Goal: Task Accomplishment & Management: Manage account settings

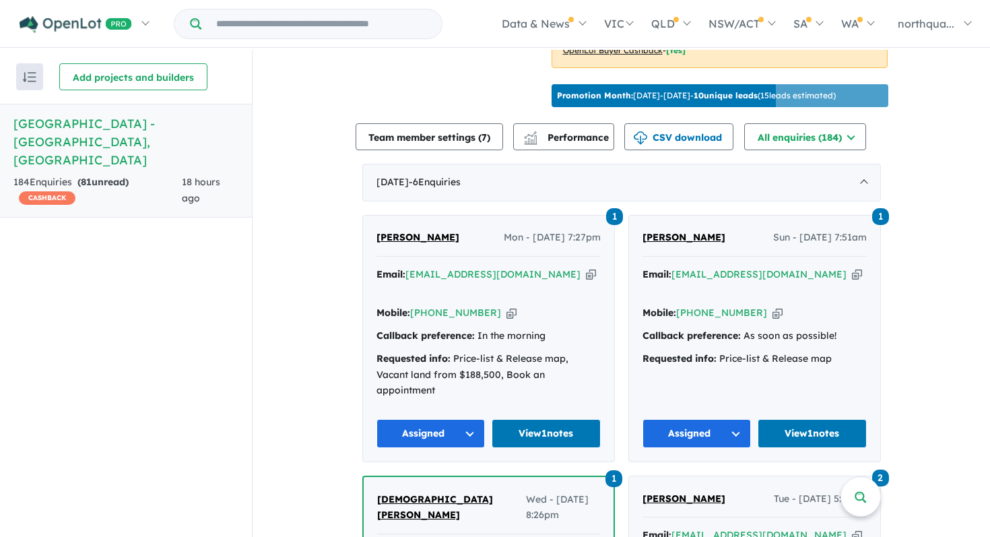
scroll to position [496, 0]
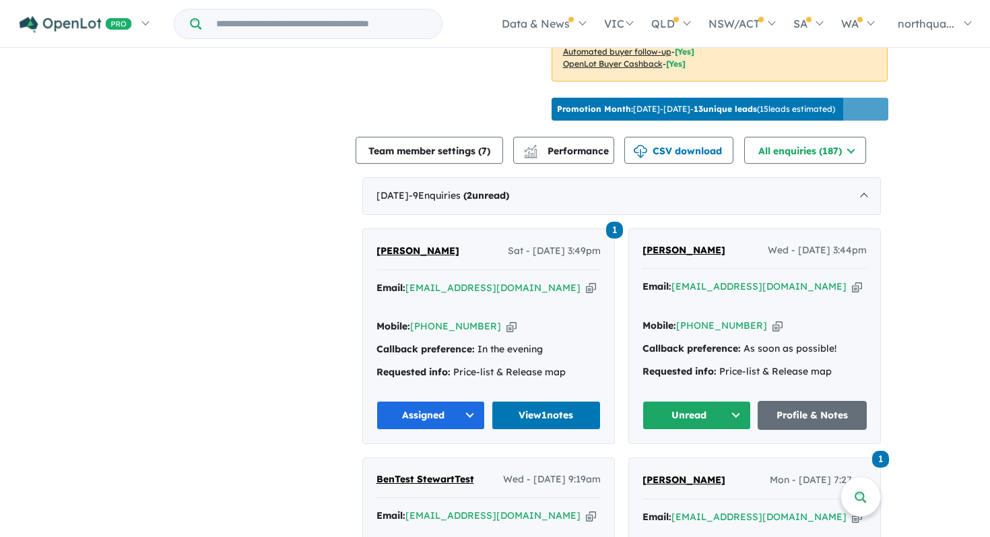
scroll to position [469, 0]
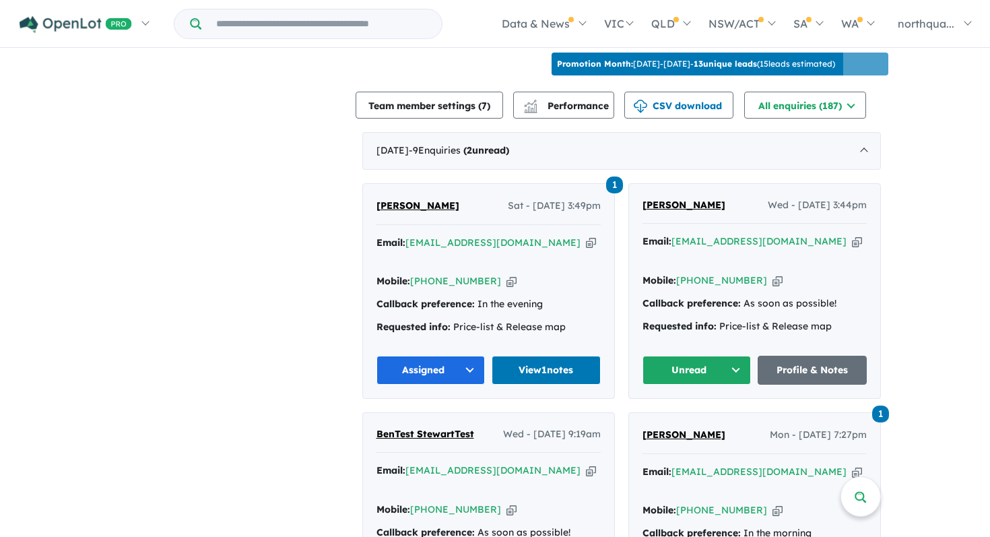
click at [670, 199] on span "[PERSON_NAME]" at bounding box center [683, 205] width 83 height 12
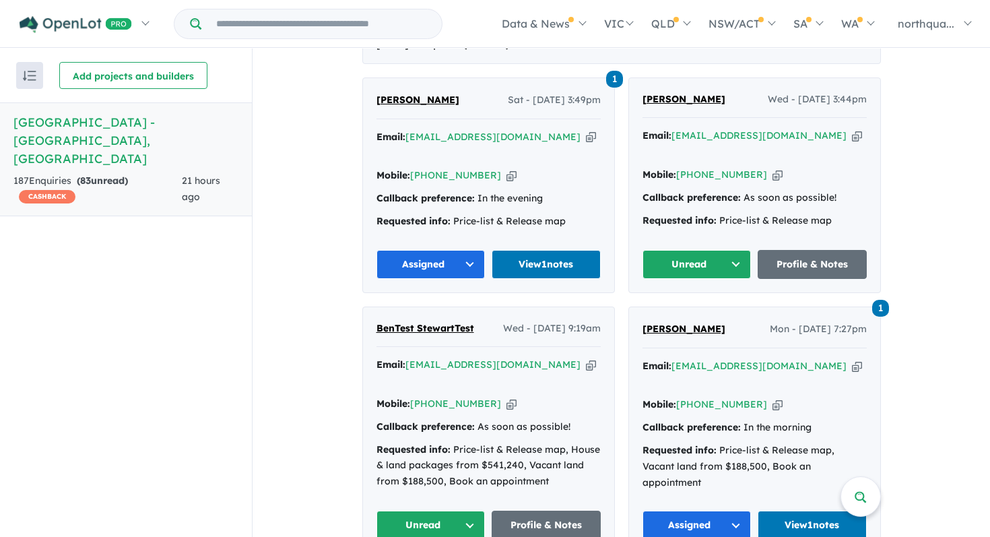
scroll to position [575, 0]
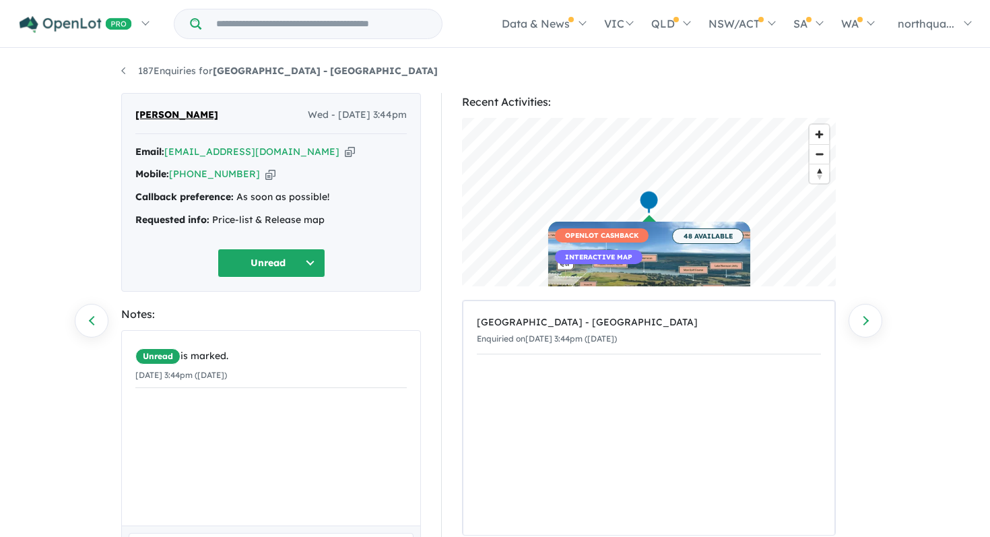
click at [345, 150] on icon "button" at bounding box center [350, 152] width 10 height 14
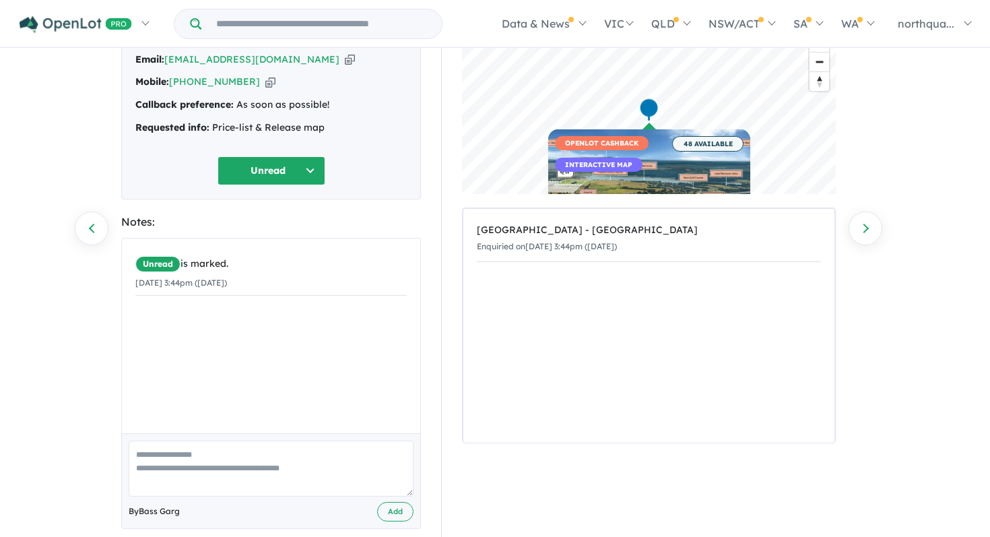
scroll to position [112, 0]
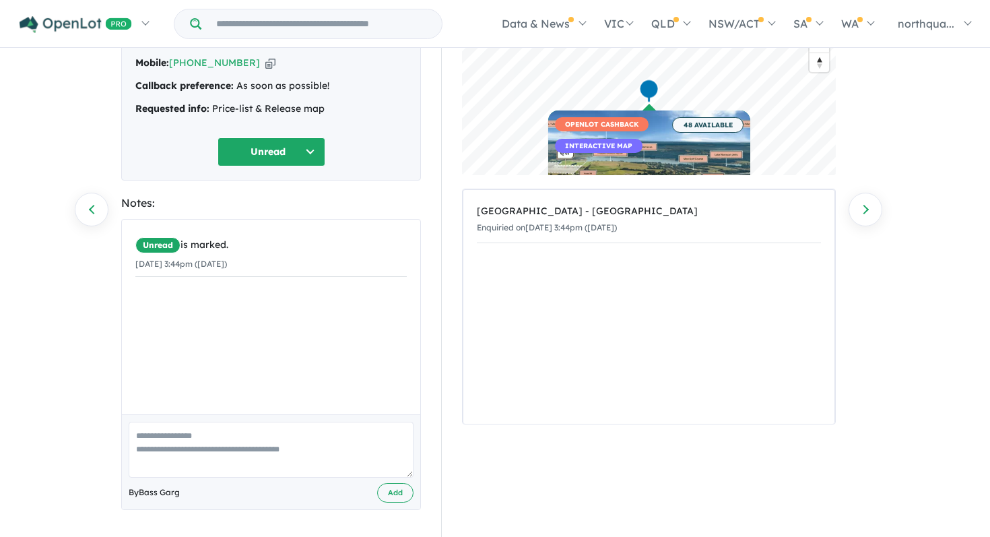
click at [238, 440] on textarea at bounding box center [271, 450] width 285 height 56
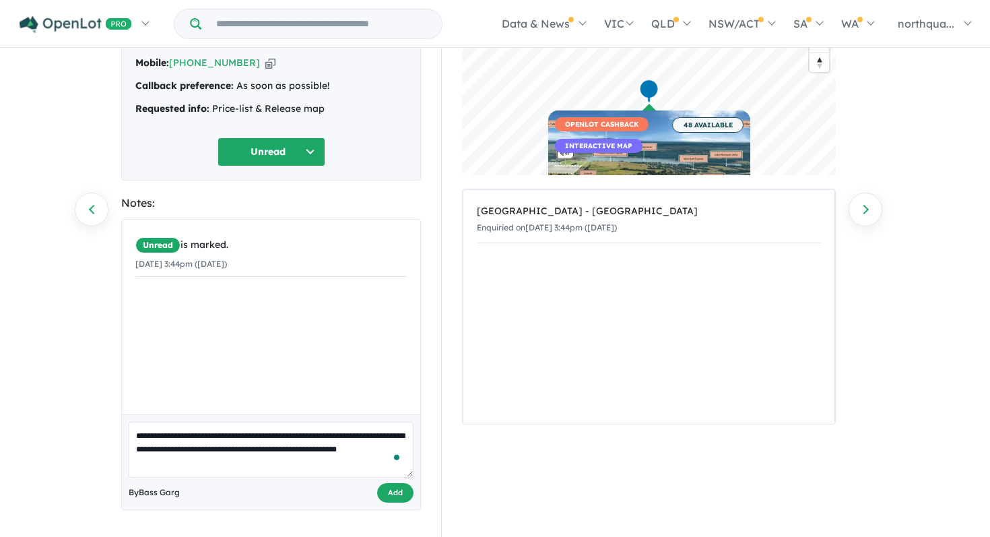
type textarea "**********"
click at [383, 496] on button "Add" at bounding box center [395, 493] width 36 height 20
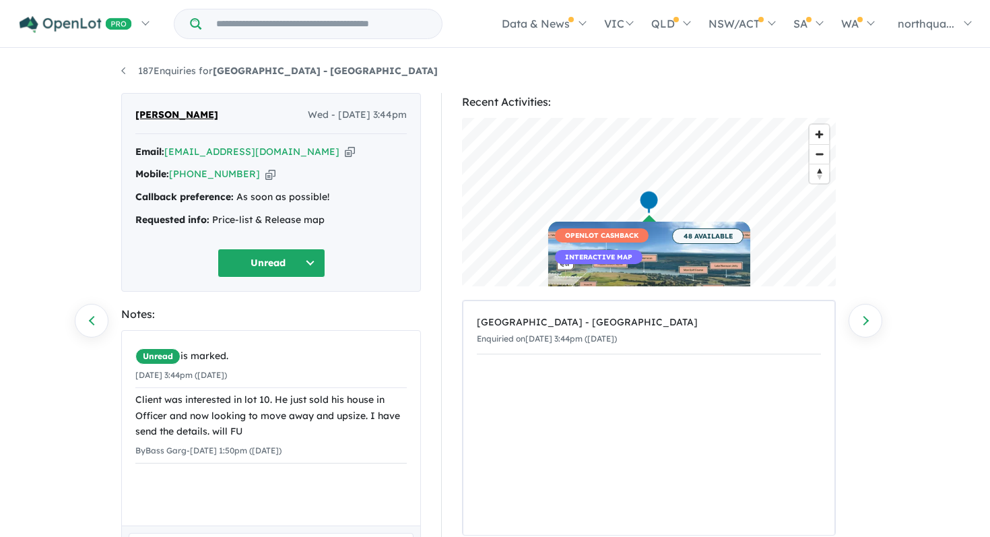
scroll to position [0, 0]
click at [345, 154] on icon "button" at bounding box center [350, 152] width 10 height 14
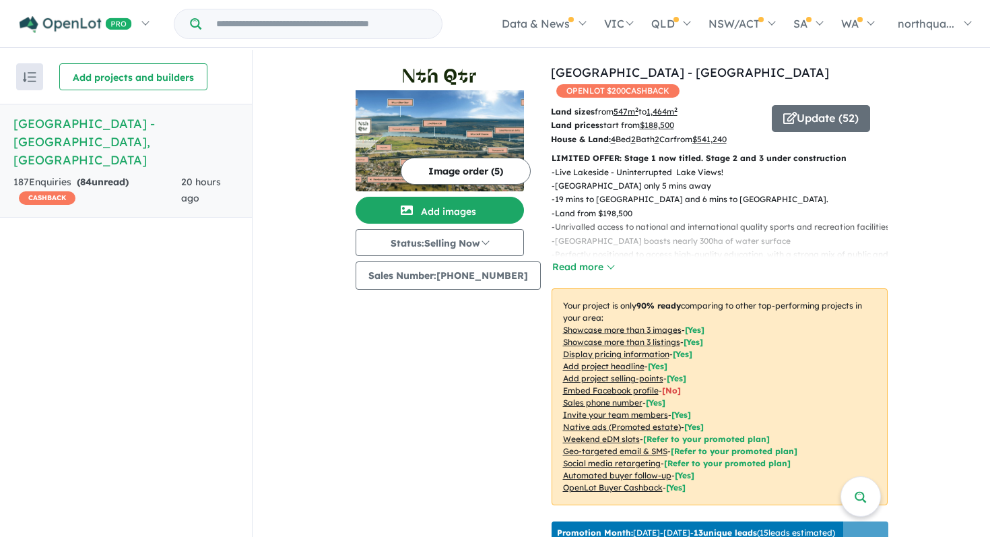
scroll to position [544, 0]
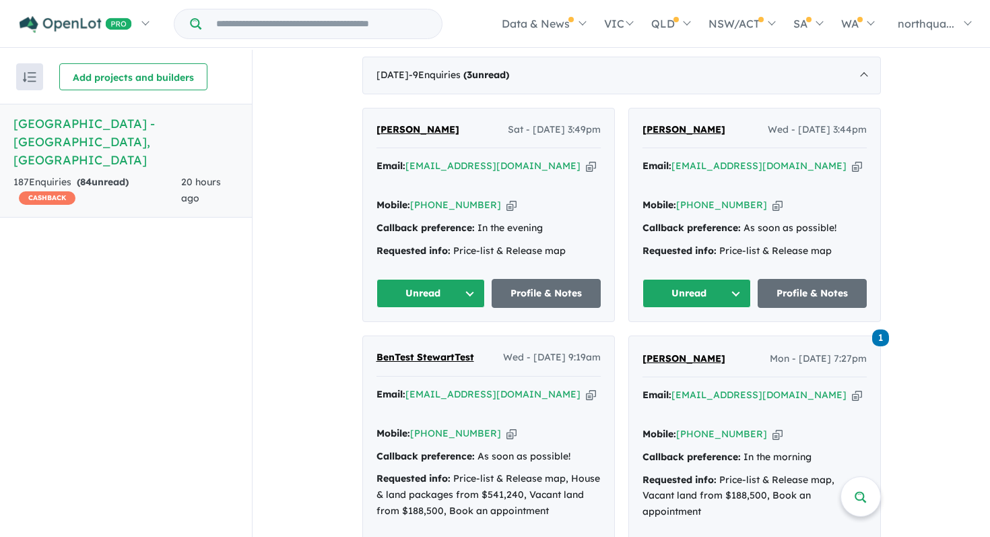
click at [772, 198] on icon "button" at bounding box center [777, 205] width 10 height 14
click at [712, 279] on button "Unread" at bounding box center [696, 293] width 109 height 29
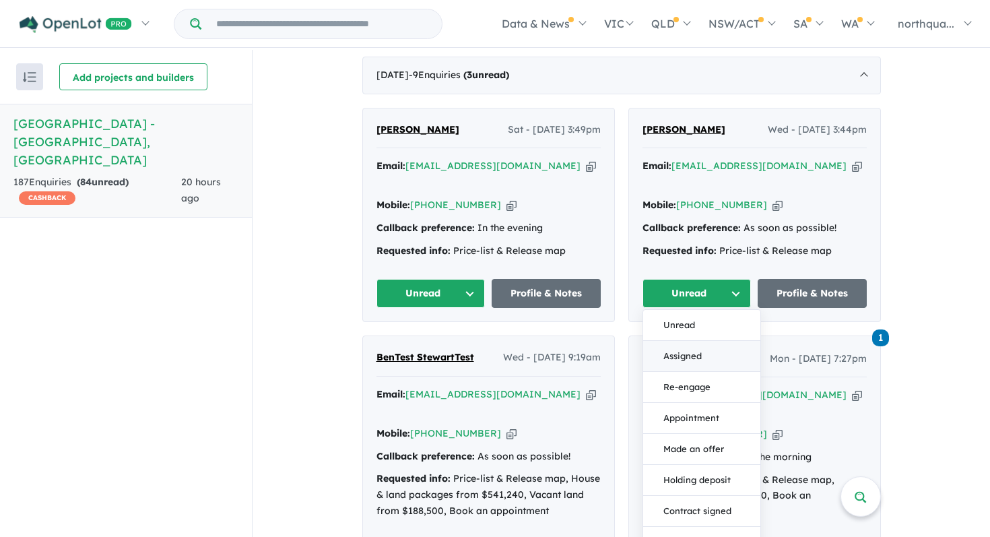
click at [701, 341] on button "Assigned" at bounding box center [701, 356] width 117 height 31
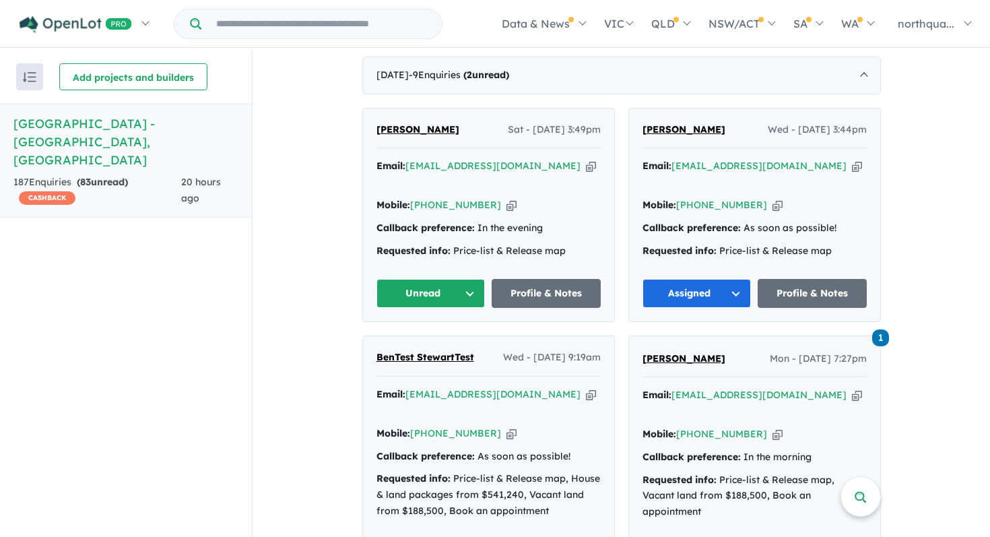
click at [454, 279] on button "Unread" at bounding box center [430, 293] width 109 height 29
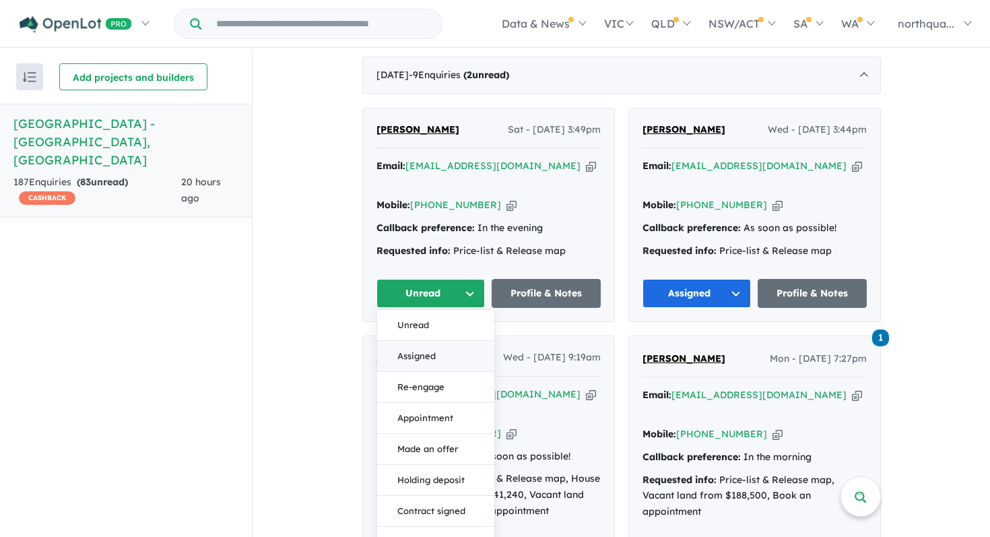
click at [448, 341] on button "Assigned" at bounding box center [435, 356] width 117 height 31
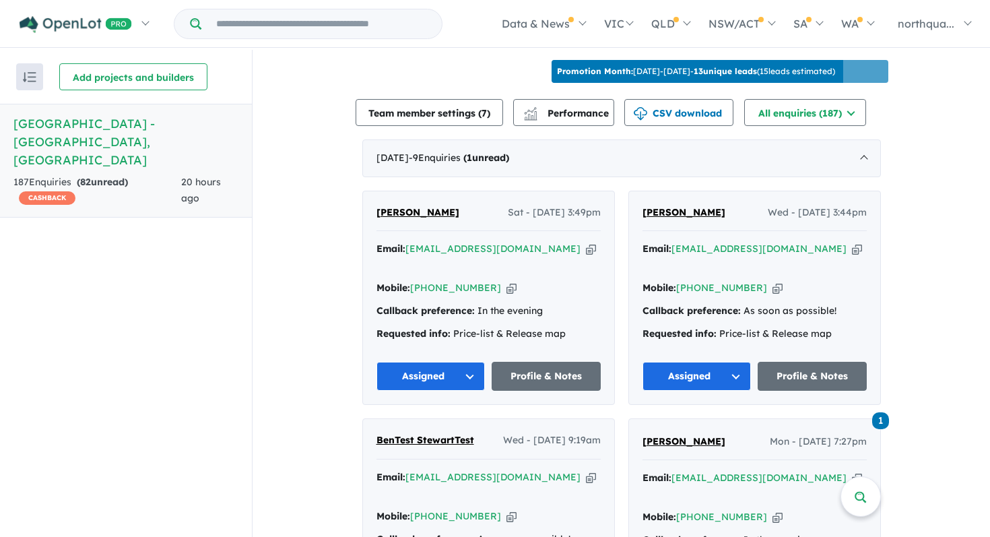
scroll to position [465, 0]
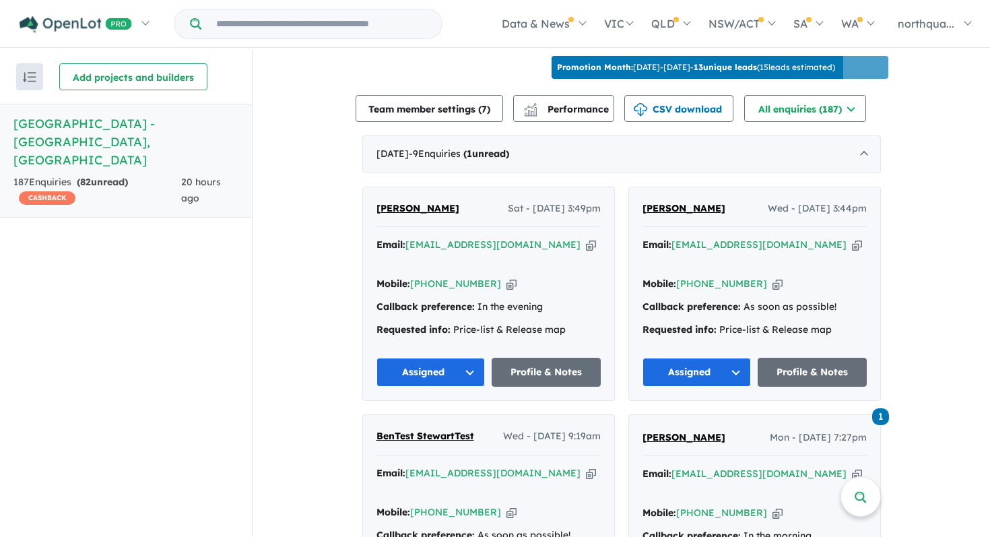
click at [772, 277] on icon "button" at bounding box center [777, 284] width 10 height 14
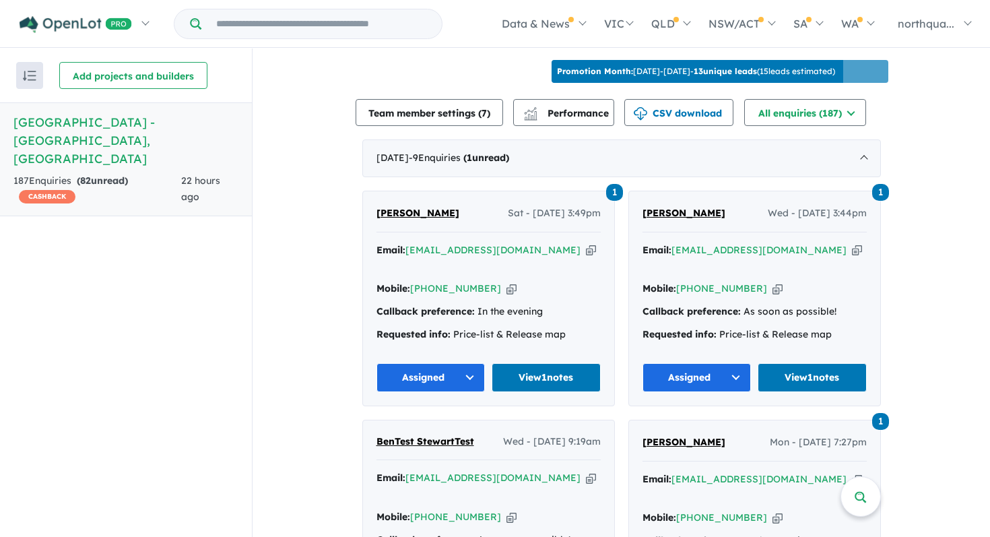
scroll to position [457, 0]
